Goal: Transaction & Acquisition: Download file/media

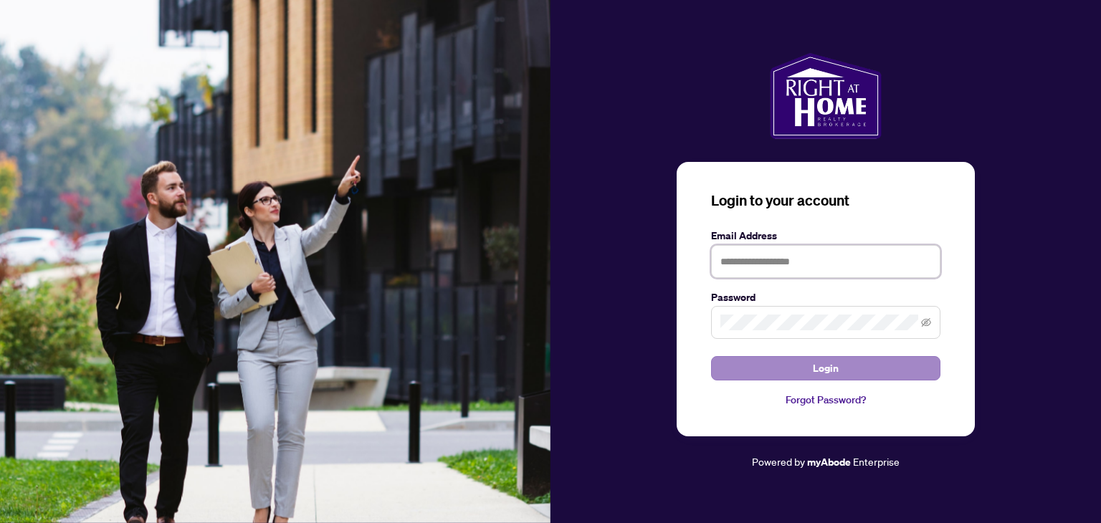
type input "**********"
click at [820, 371] on span "Login" at bounding box center [826, 368] width 26 height 23
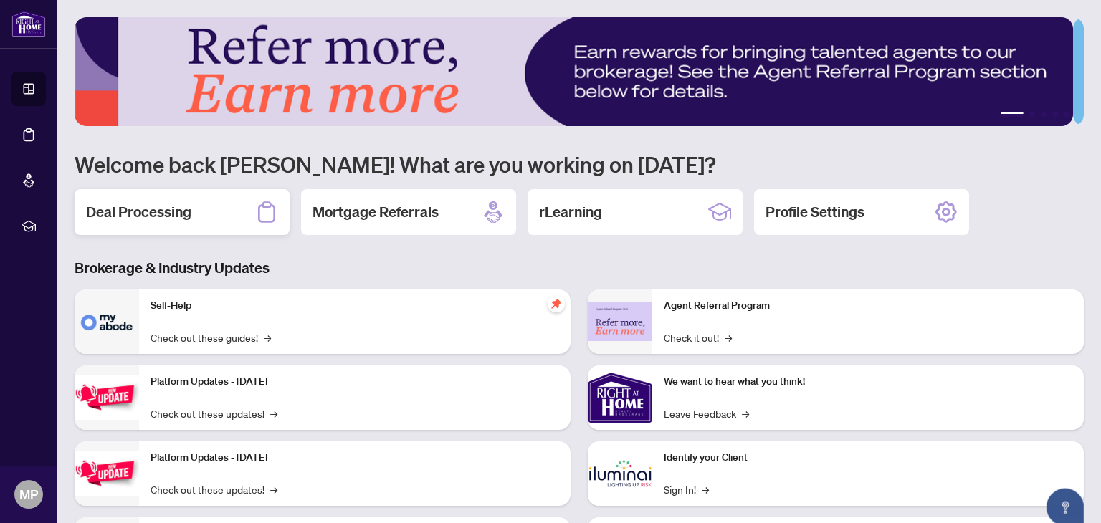
click at [130, 208] on h2 "Deal Processing" at bounding box center [138, 212] width 105 height 20
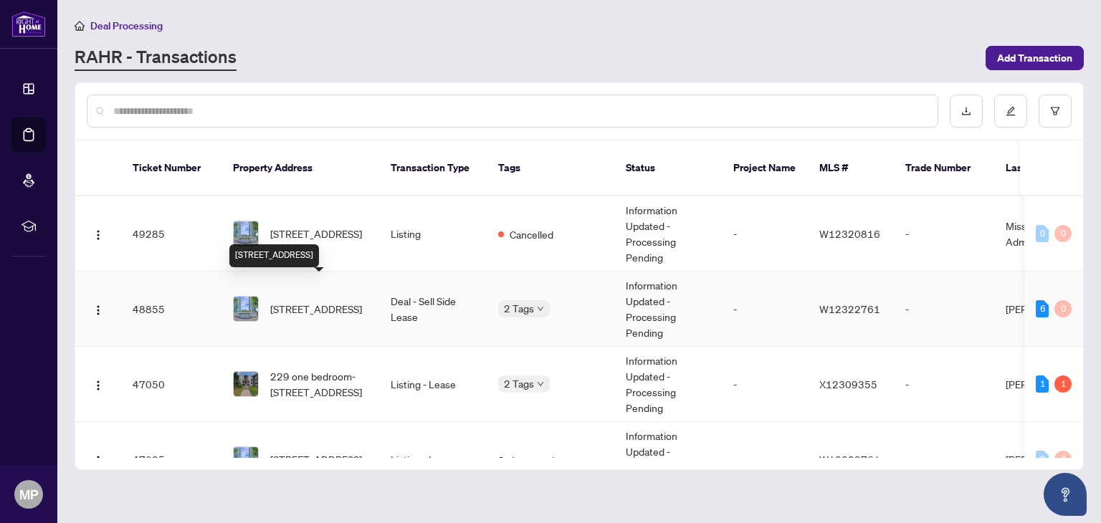
click at [311, 301] on span "[STREET_ADDRESS]" at bounding box center [316, 309] width 92 height 16
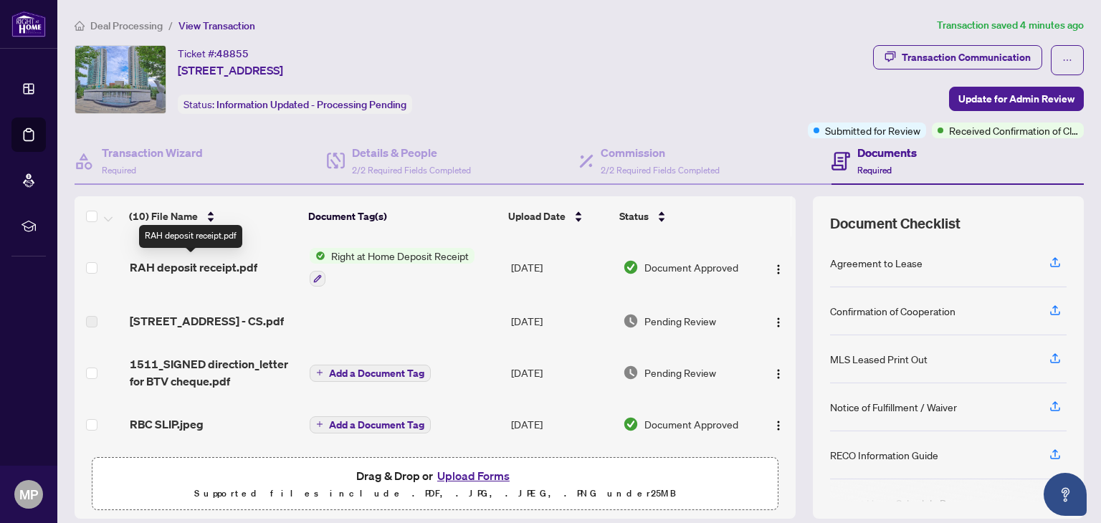
click at [197, 265] on span "RAH deposit receipt.pdf" at bounding box center [194, 267] width 128 height 17
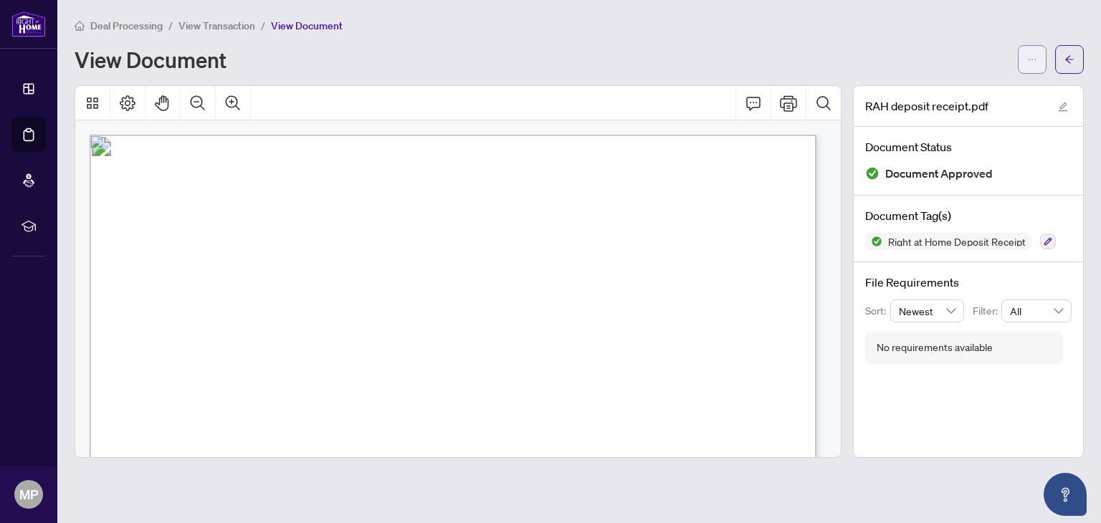
click at [1025, 57] on button "button" at bounding box center [1032, 59] width 29 height 29
click at [954, 88] on span "Download" at bounding box center [980, 90] width 109 height 16
